Goal: Transaction & Acquisition: Purchase product/service

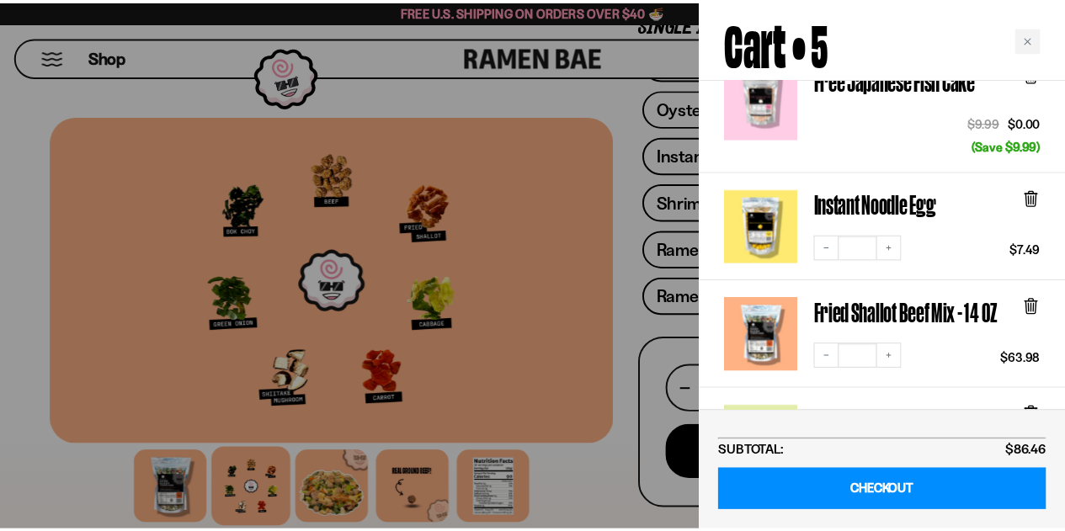
scroll to position [252, 0]
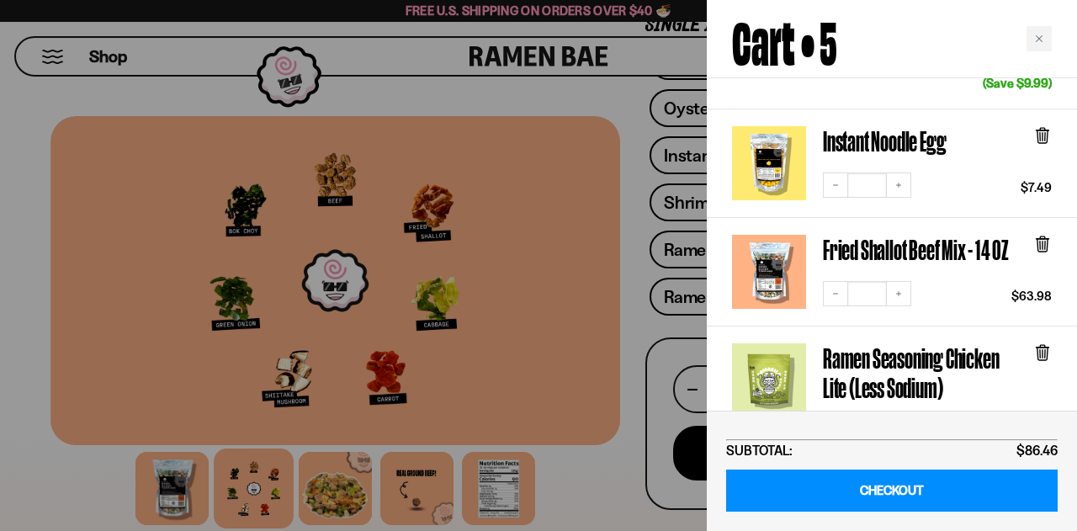
click at [41, 39] on div at bounding box center [538, 265] width 1077 height 531
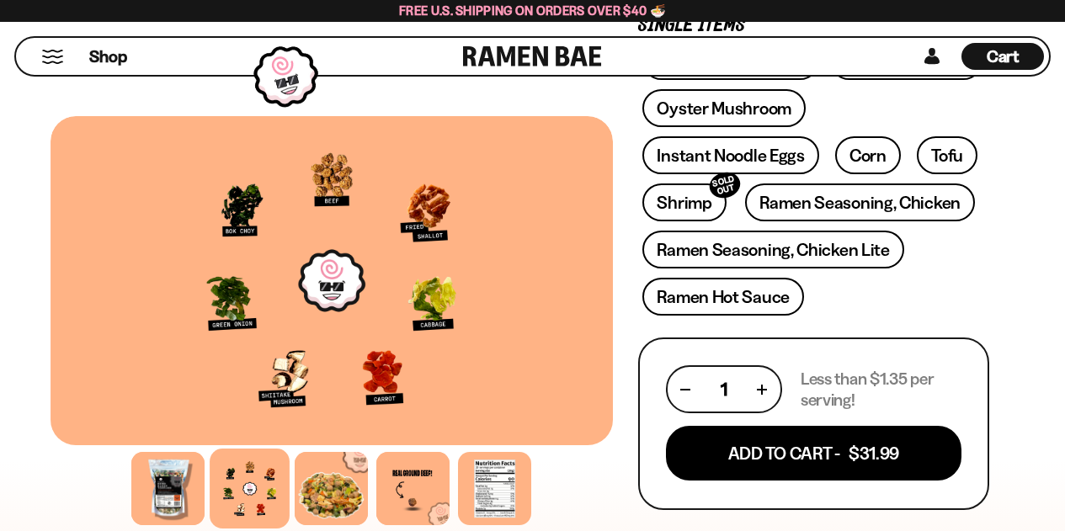
click at [55, 57] on button "Mobile Menu Trigger" at bounding box center [52, 57] width 23 height 14
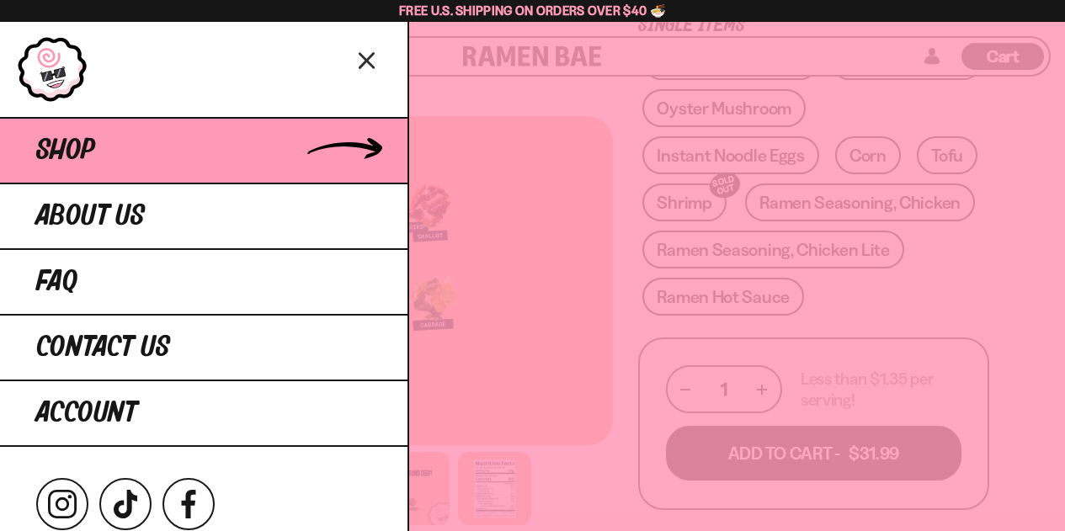
click at [75, 148] on span "Shop" at bounding box center [65, 150] width 59 height 30
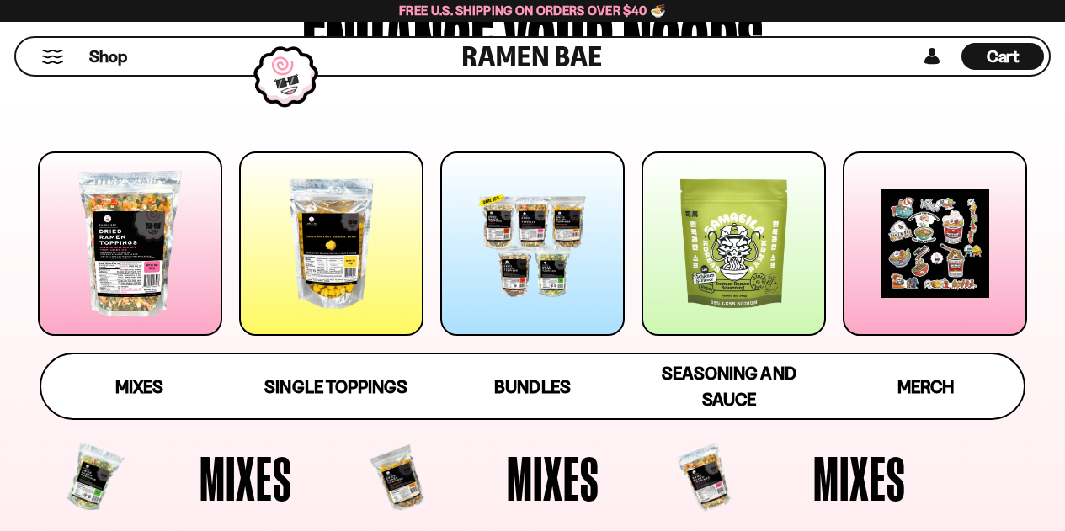
scroll to position [84, 0]
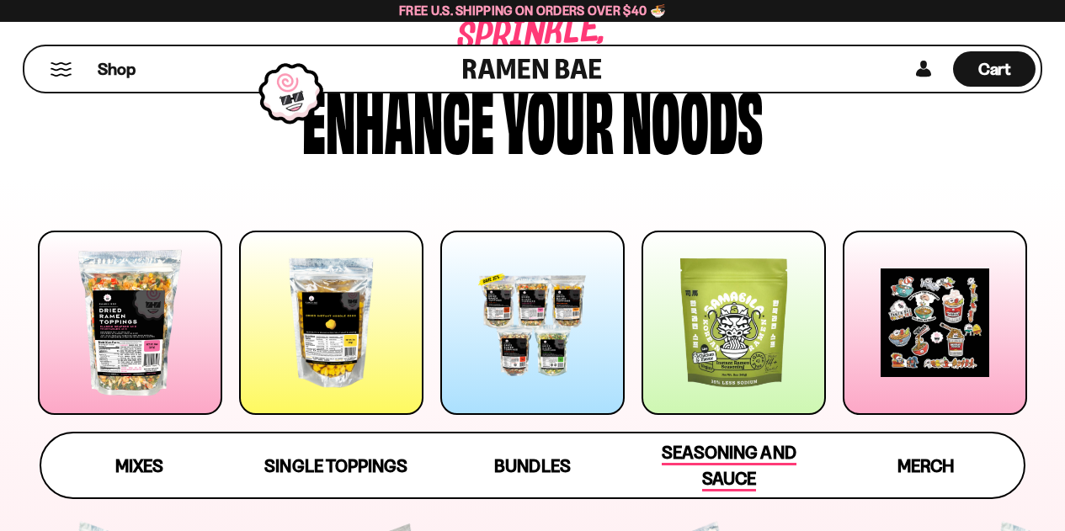
click at [720, 452] on span "Seasoning and Sauce" at bounding box center [728, 467] width 134 height 50
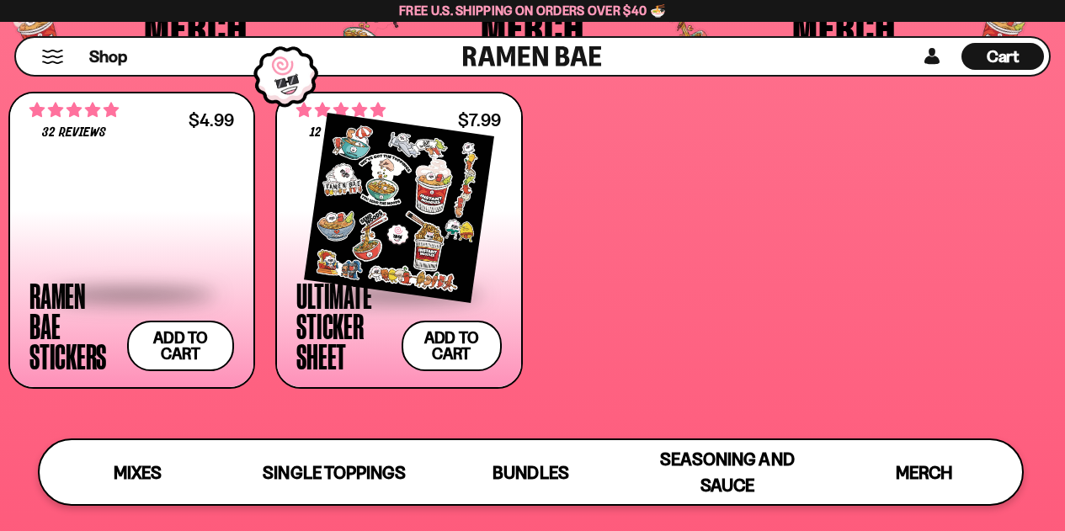
scroll to position [3920, 0]
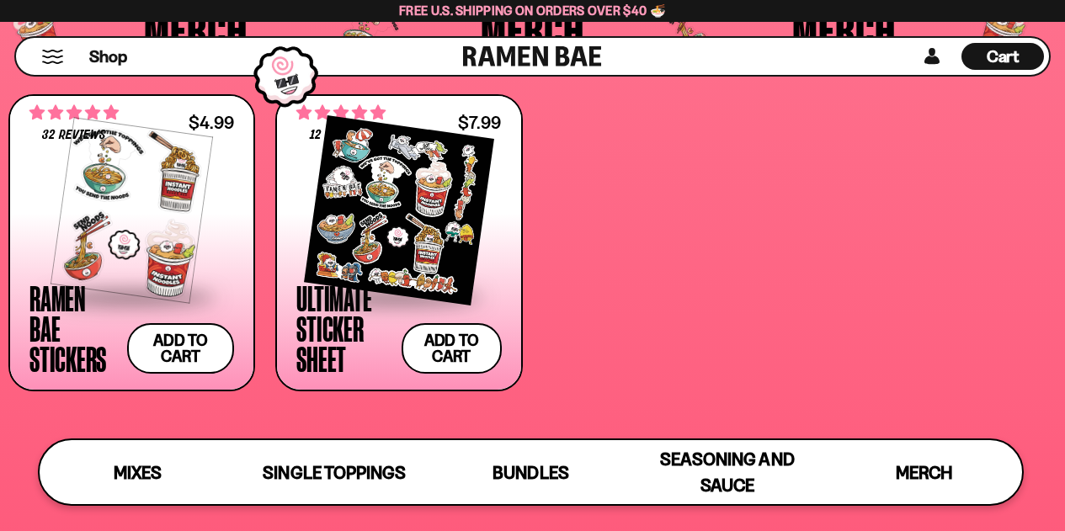
click at [61, 365] on div "Ramen Bae Stickers" at bounding box center [73, 328] width 89 height 91
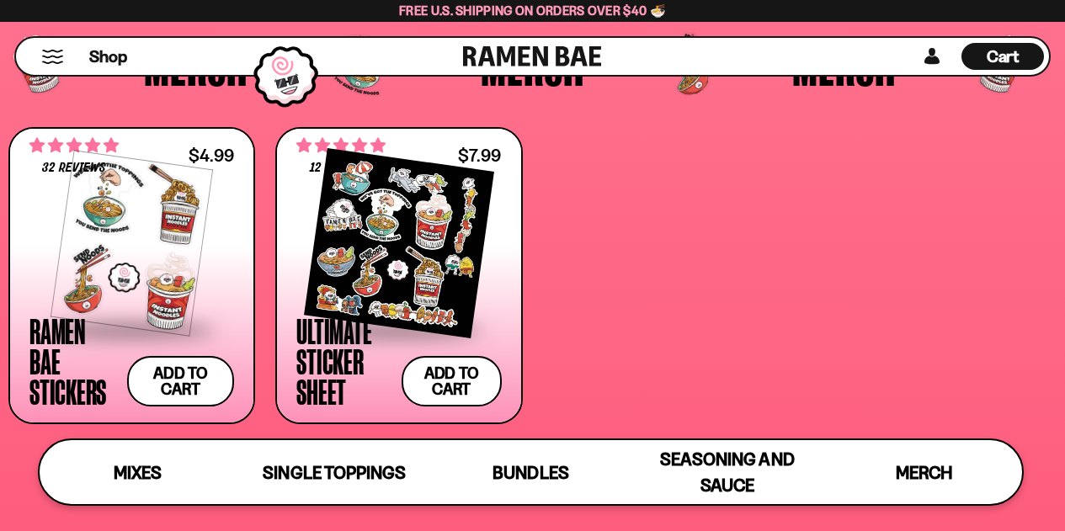
click at [1006, 50] on span "Cart" at bounding box center [1002, 56] width 33 height 20
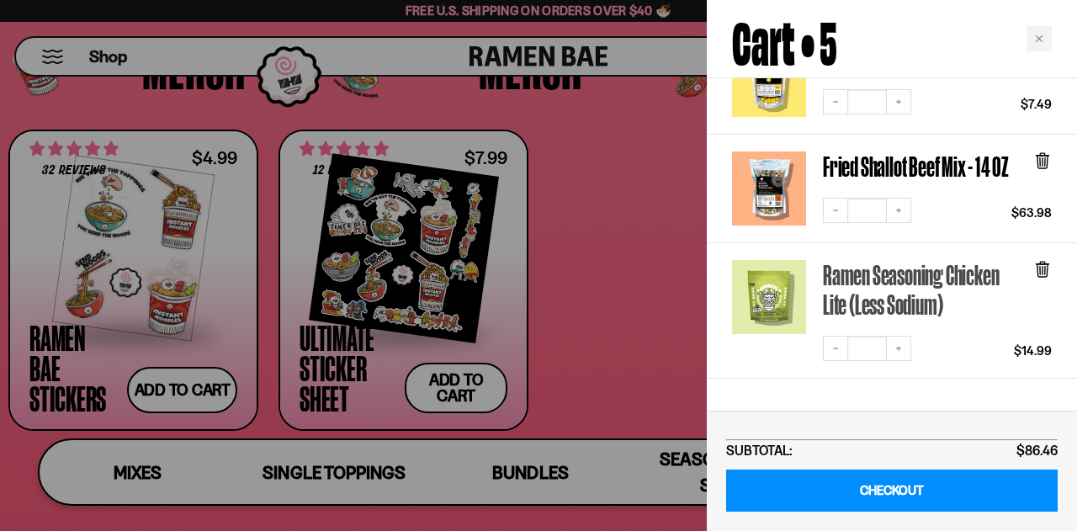
scroll to position [337, 0]
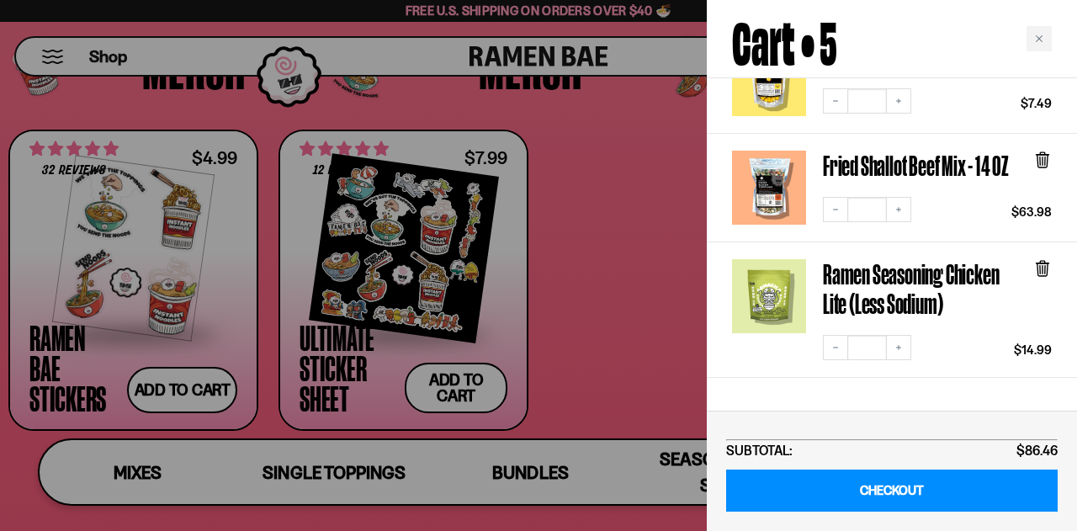
click at [51, 57] on div at bounding box center [538, 265] width 1077 height 531
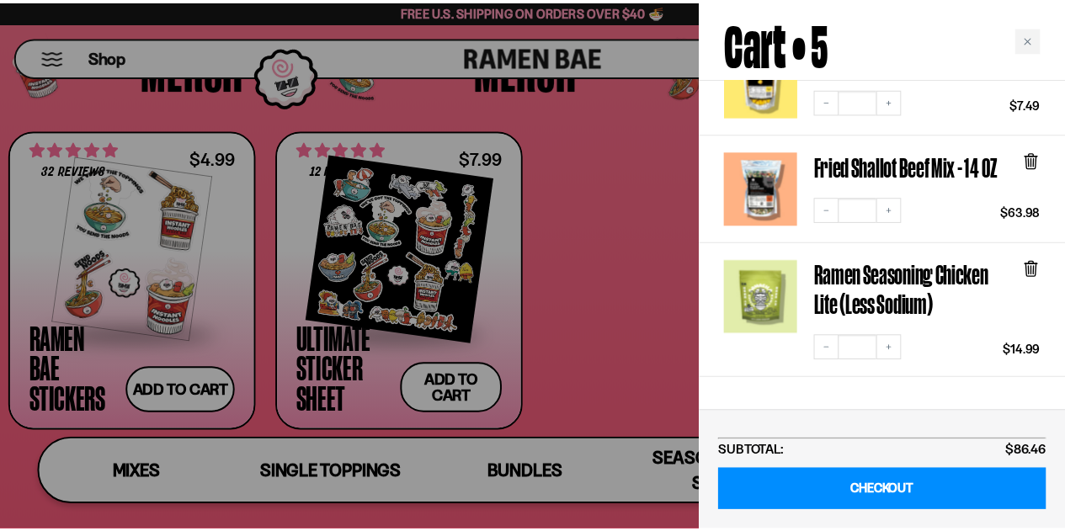
scroll to position [3888, 0]
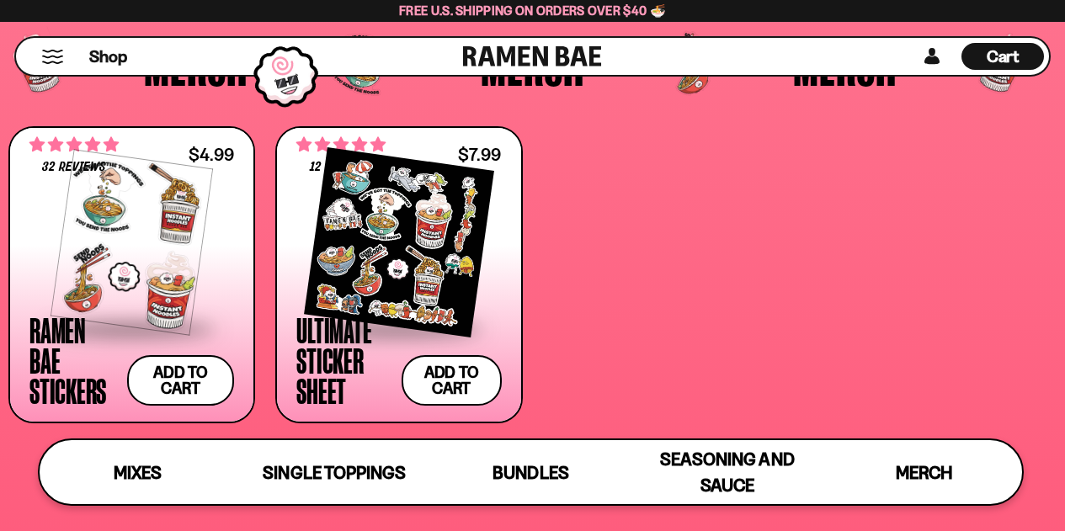
click at [51, 57] on button "Mobile Menu Trigger" at bounding box center [52, 57] width 23 height 14
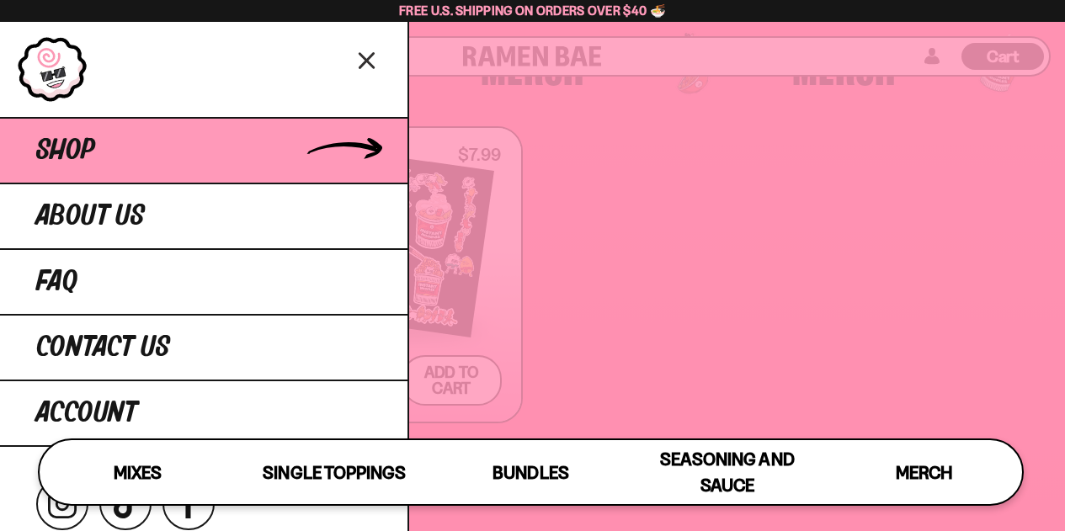
click at [97, 148] on link "Shop" at bounding box center [203, 150] width 407 height 66
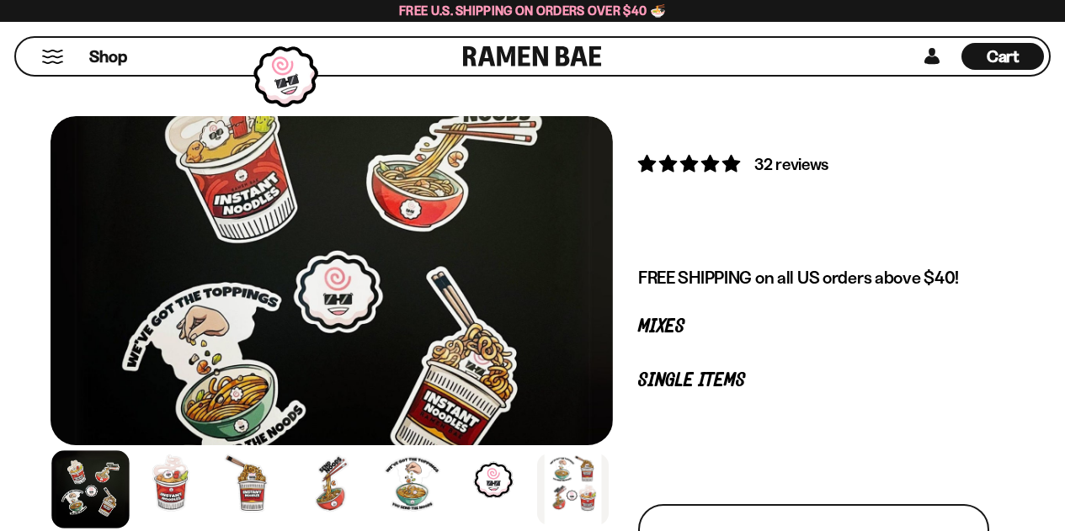
scroll to position [212, 0]
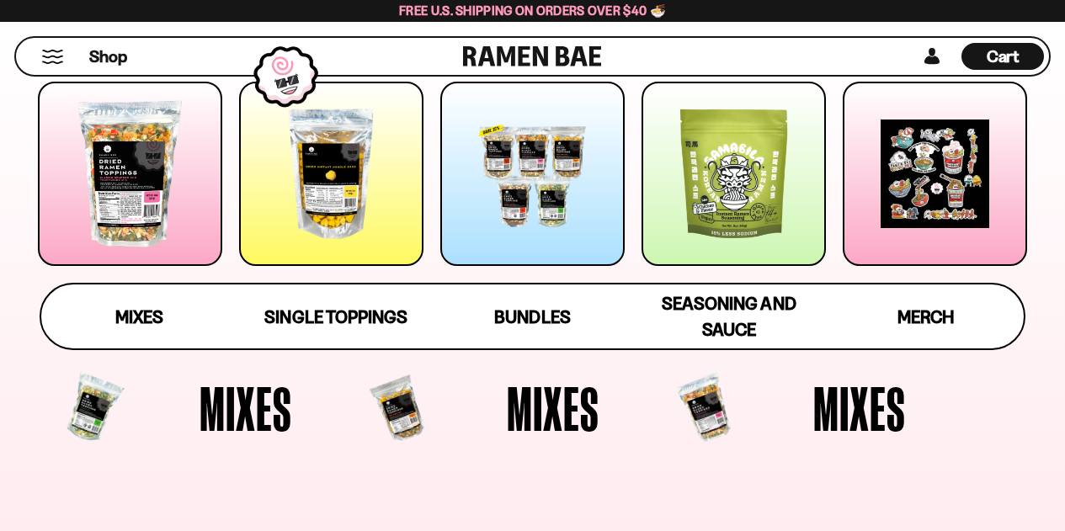
scroll to position [252, 0]
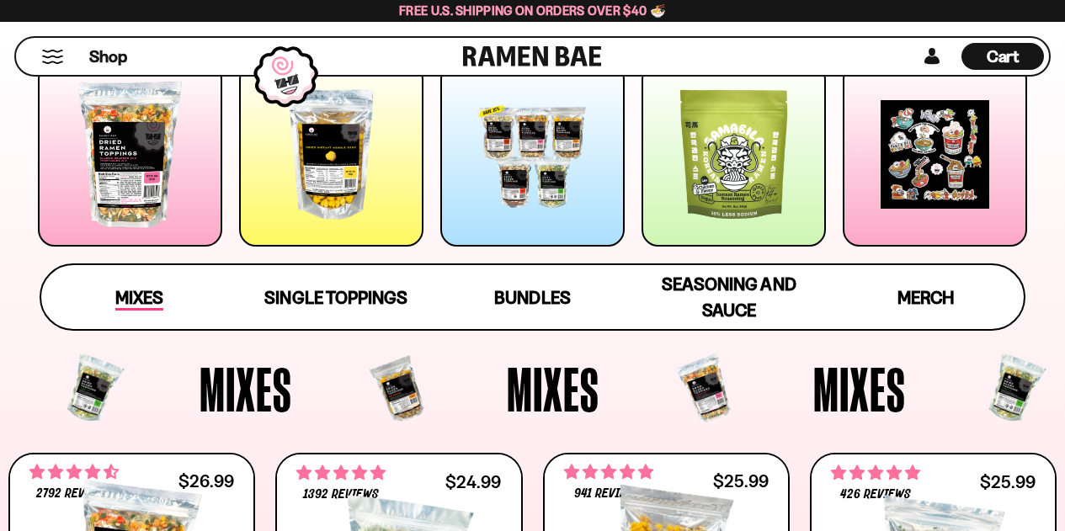
click at [156, 290] on span "Mixes" at bounding box center [139, 299] width 48 height 24
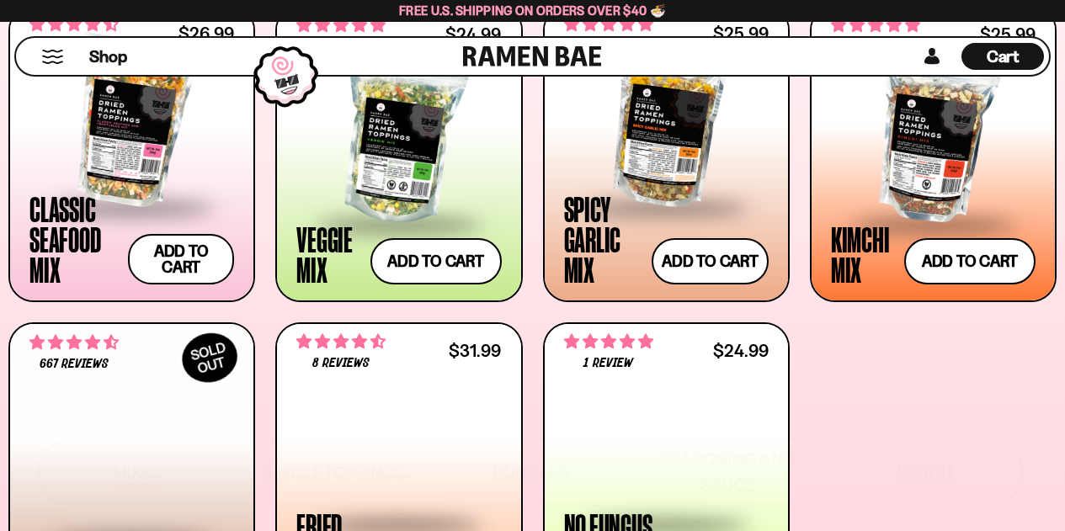
scroll to position [688, 0]
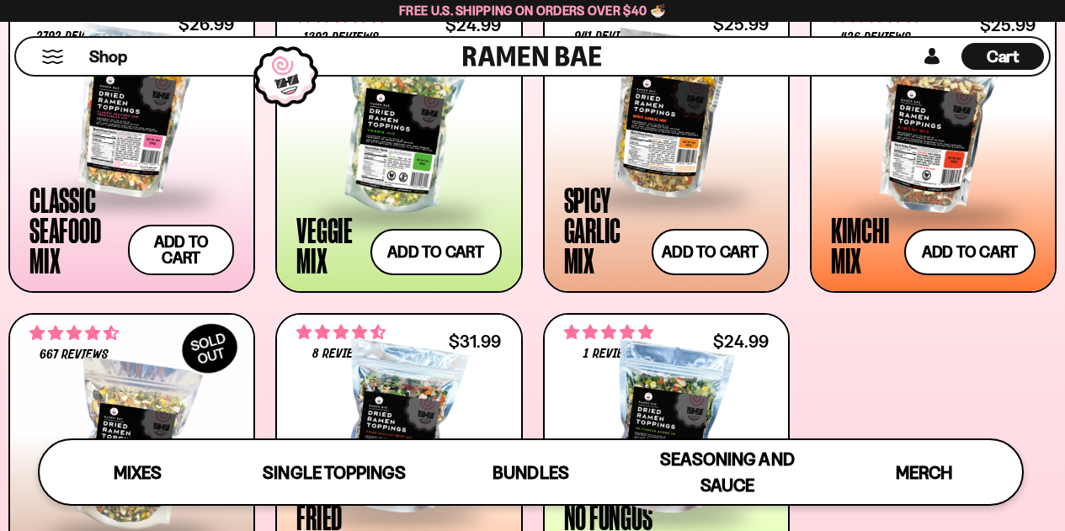
click at [989, 44] on div "Cart D0381C2F-513E-4F90-8A41-6F0A75DCBAAA" at bounding box center [1002, 56] width 82 height 27
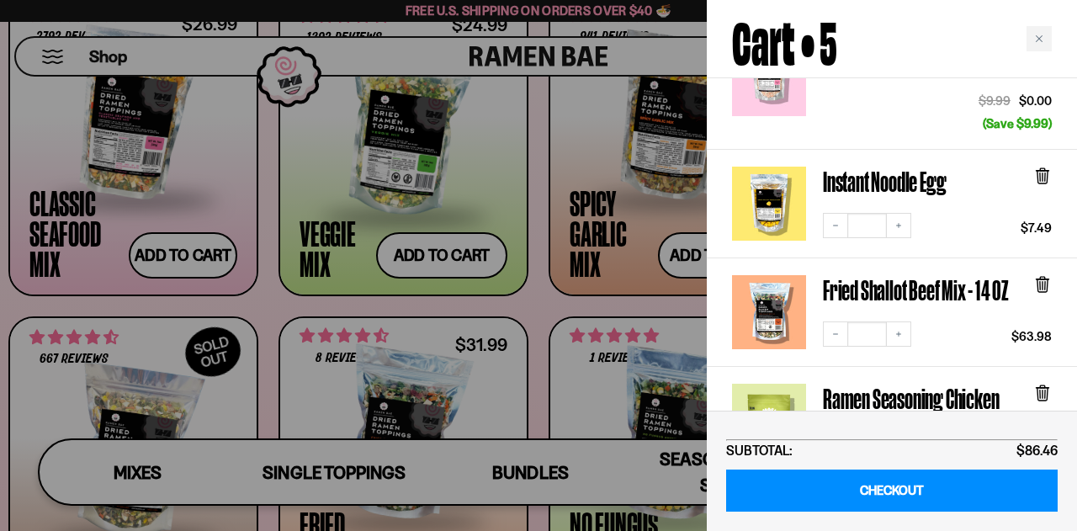
scroll to position [252, 0]
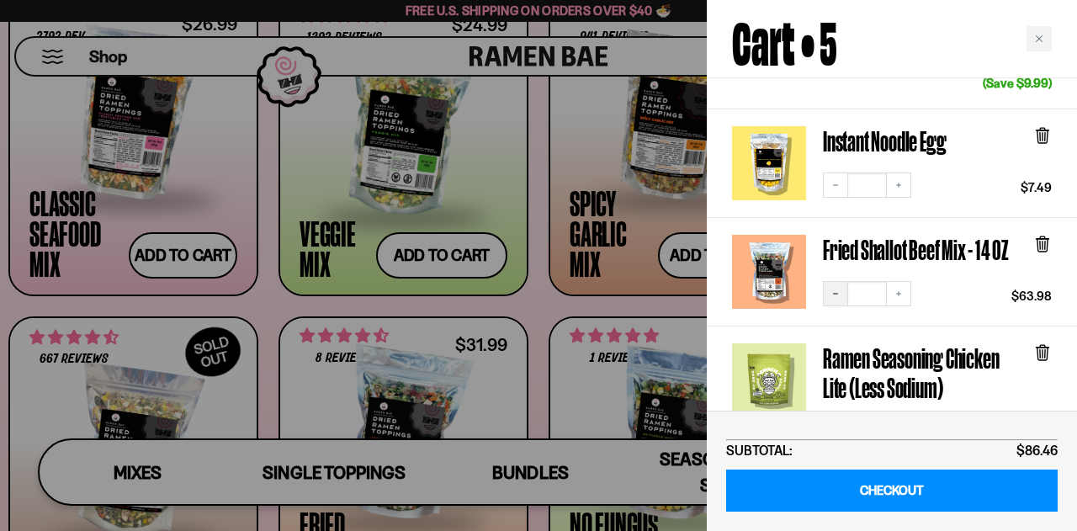
click at [833, 287] on button "Decrease quantity" at bounding box center [835, 293] width 25 height 25
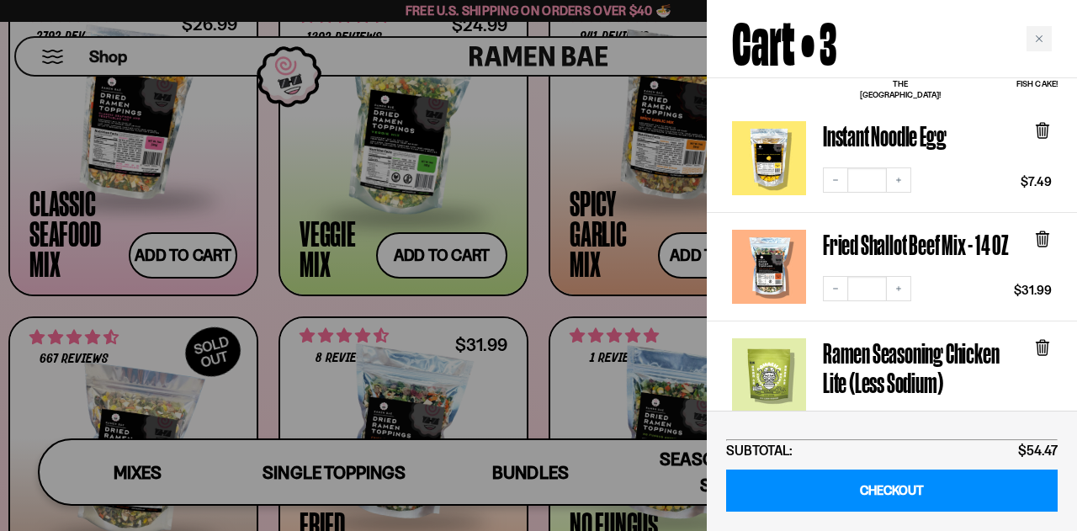
scroll to position [130, 0]
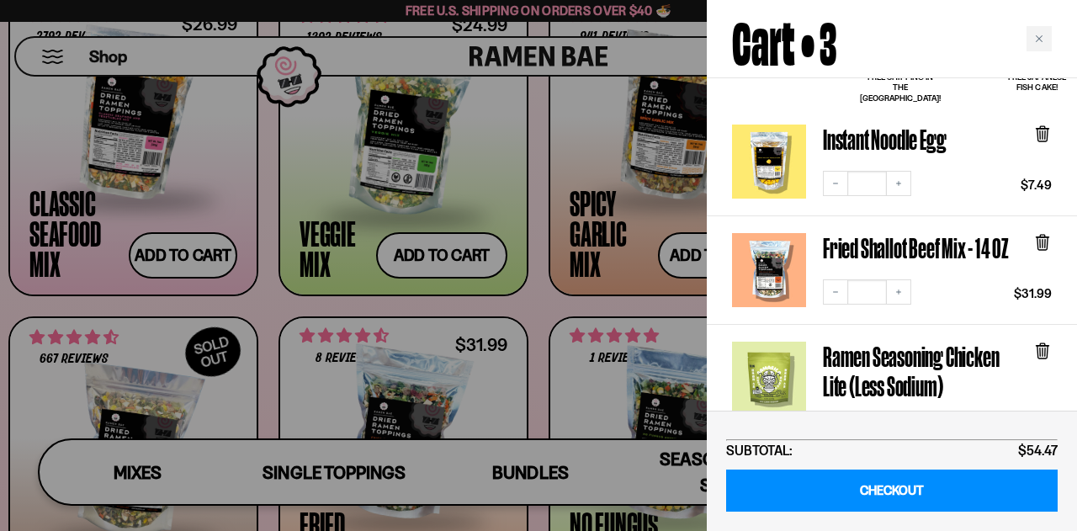
click at [1039, 237] on icon at bounding box center [1043, 243] width 10 height 13
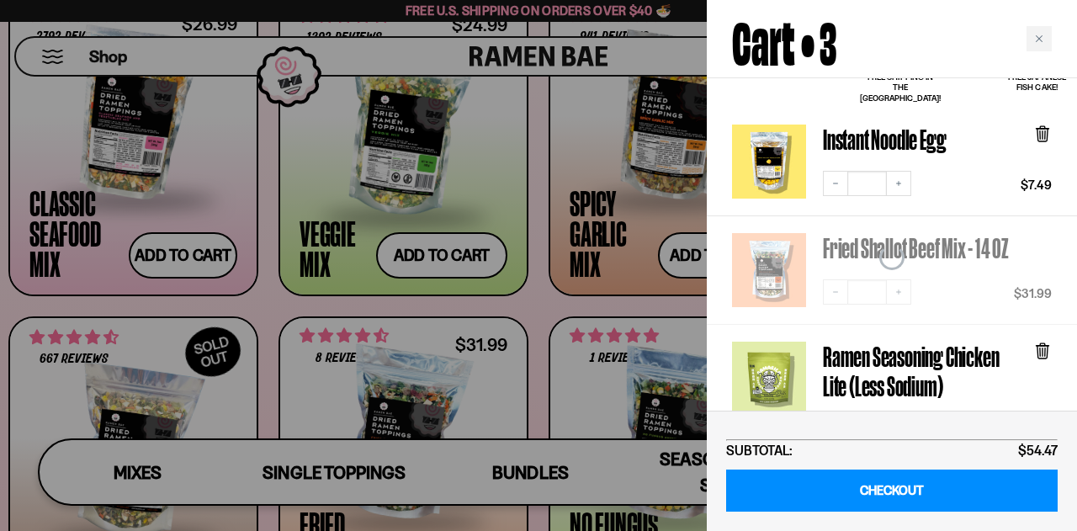
scroll to position [130, 0]
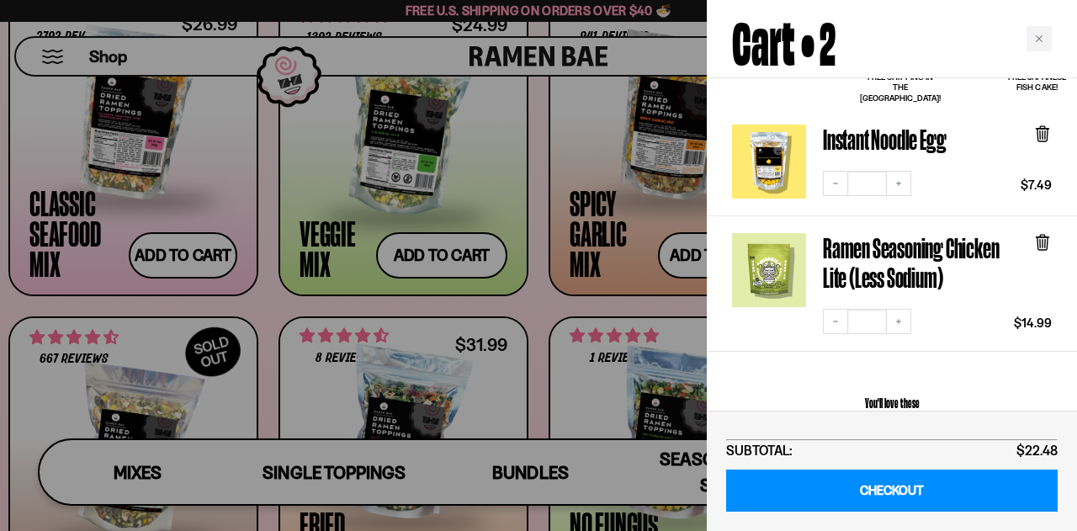
click at [430, 253] on div at bounding box center [538, 265] width 1077 height 531
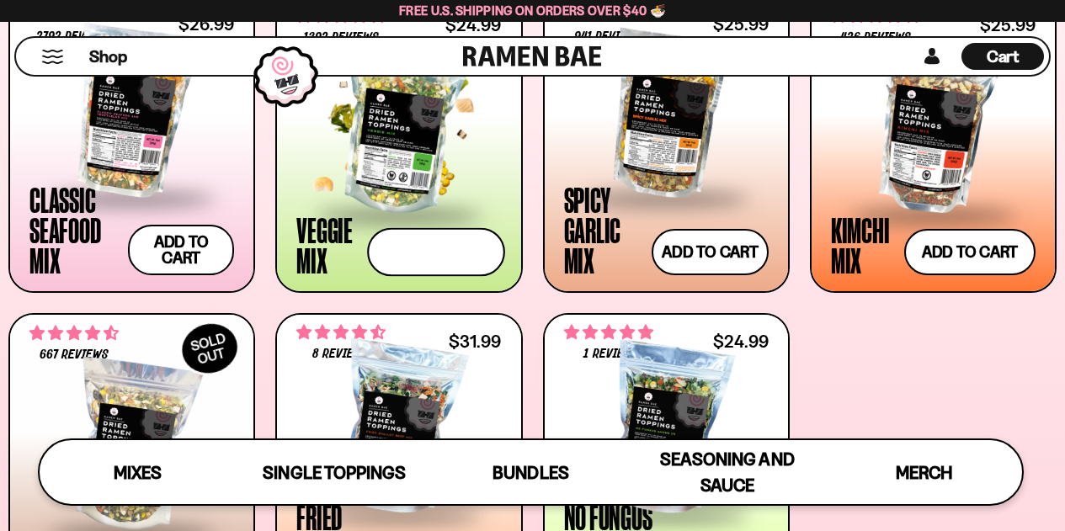
click at [430, 253] on button "Add to cart Add — Regular price $24.99 Regular price Sale price $24.99 Unit pri…" at bounding box center [436, 252] width 138 height 49
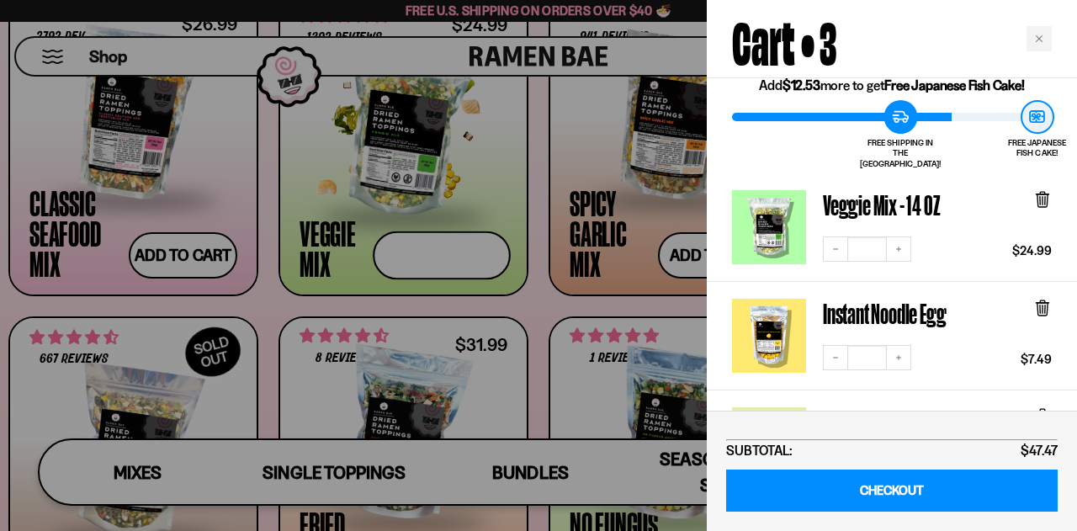
scroll to position [0, 0]
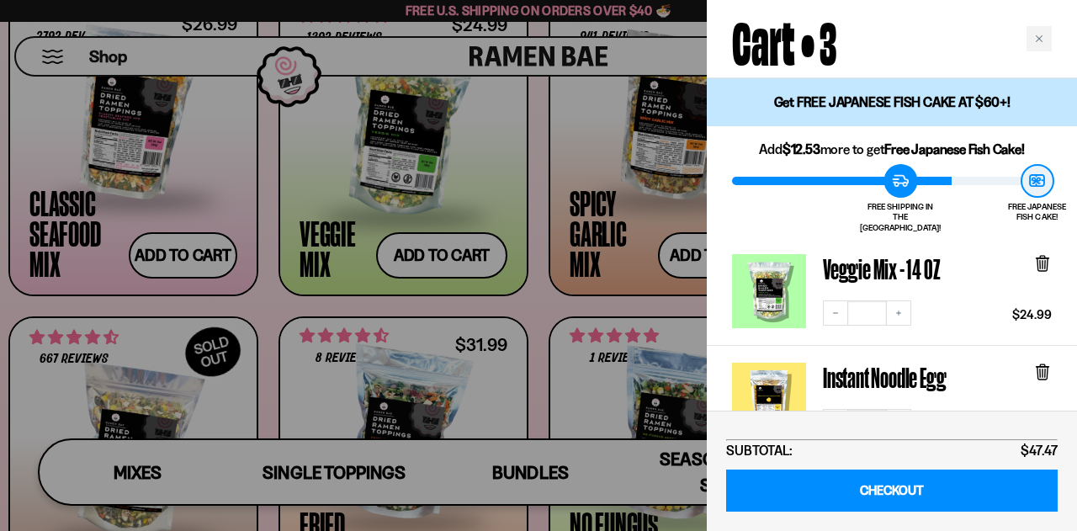
click at [1033, 254] on div "Veggie Mix - 14 OZ" at bounding box center [937, 273] width 229 height 38
click at [1044, 256] on icon at bounding box center [1042, 262] width 5 height 13
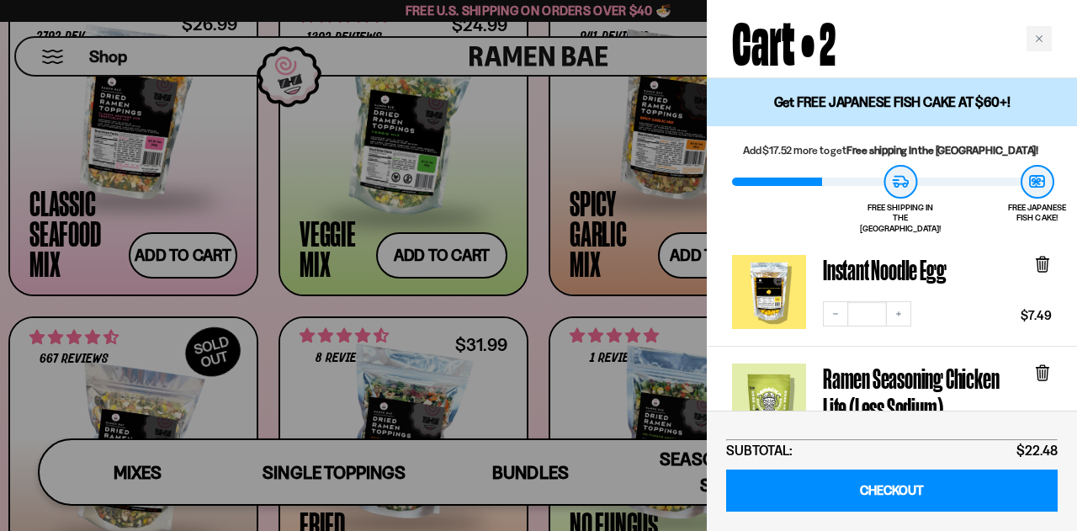
click at [1044, 257] on icon at bounding box center [1042, 263] width 5 height 13
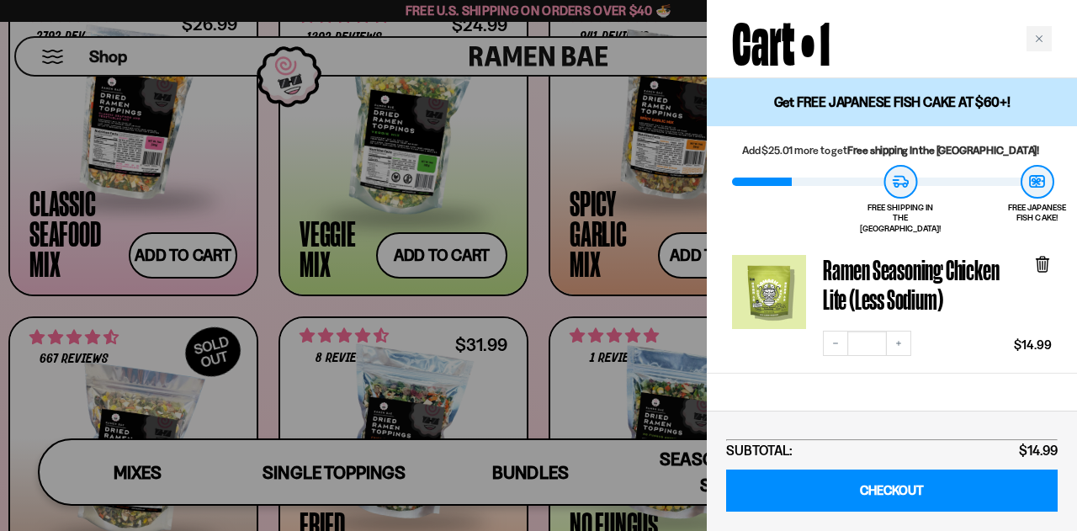
click at [1044, 257] on icon at bounding box center [1042, 263] width 5 height 13
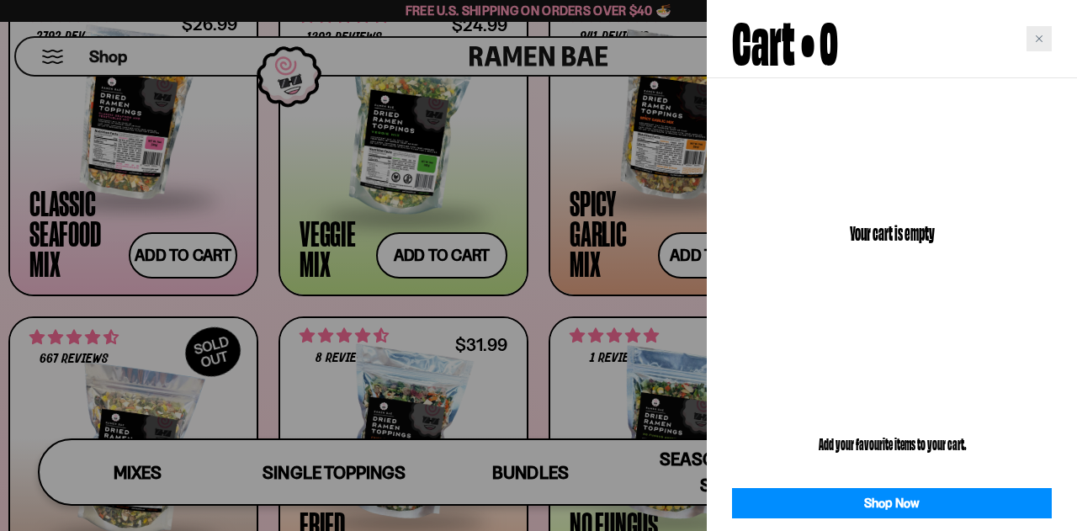
click at [1035, 30] on div "Close cart" at bounding box center [1039, 38] width 25 height 25
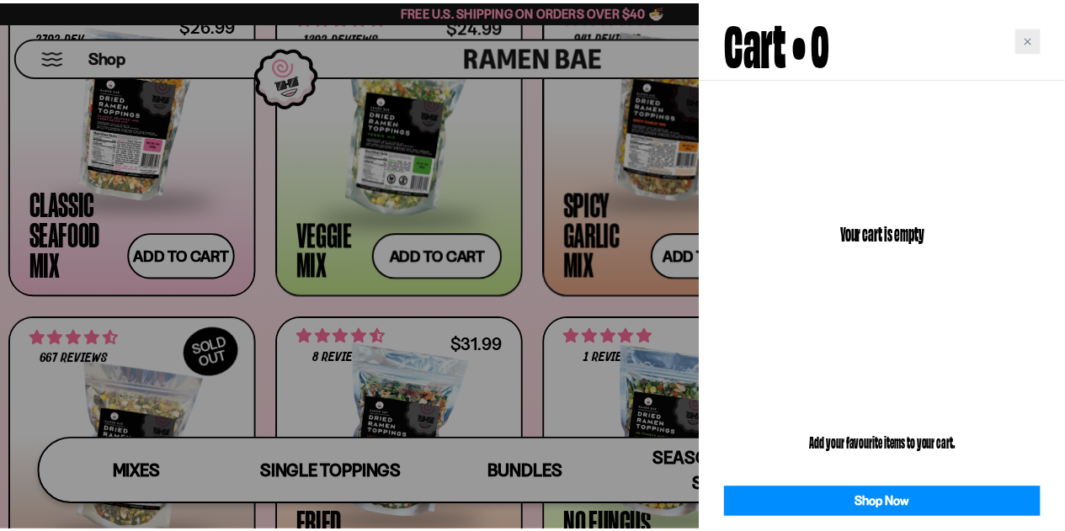
scroll to position [688, 0]
